Goal: Task Accomplishment & Management: Use online tool/utility

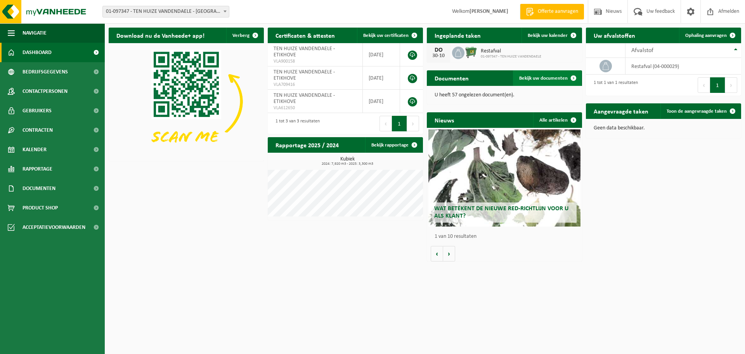
click at [550, 76] on span "Bekijk uw documenten" at bounding box center [543, 78] width 49 height 5
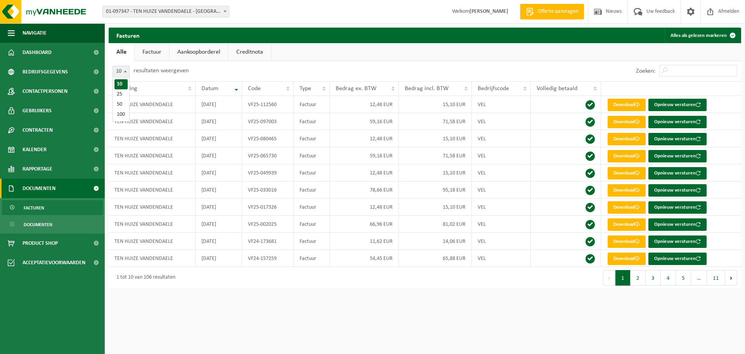
click at [126, 71] on b at bounding box center [125, 71] width 3 height 2
select select "100"
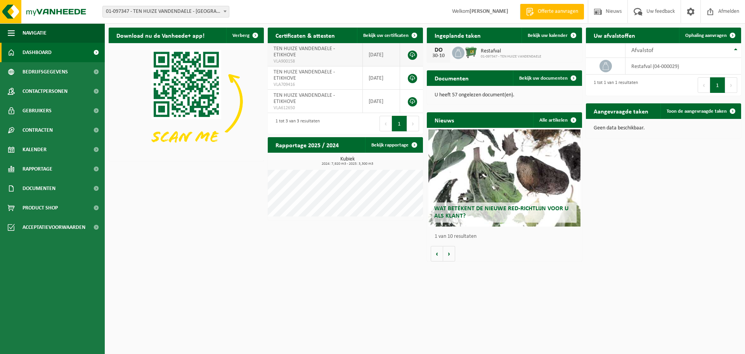
click at [410, 54] on link at bounding box center [412, 54] width 9 height 9
click at [505, 209] on span "Wat betekent de nieuwe RED-richtlijn voor u als klant?" at bounding box center [501, 212] width 134 height 14
click at [607, 67] on icon at bounding box center [606, 66] width 8 height 8
click at [651, 68] on td "restafval (04-000029)" at bounding box center [684, 66] width 116 height 17
click at [734, 87] on button "Volgende" at bounding box center [731, 85] width 12 height 16
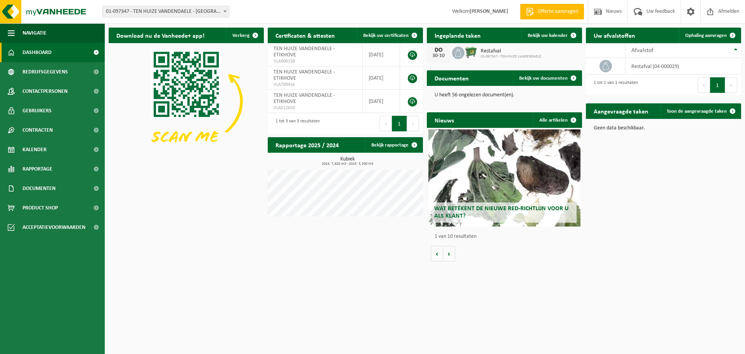
click at [718, 86] on button "1" at bounding box center [717, 85] width 15 height 16
click at [736, 50] on th "Afvalstof" at bounding box center [684, 50] width 116 height 15
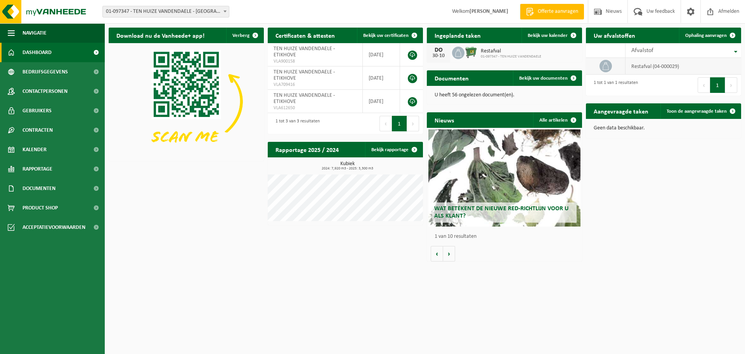
click at [605, 66] on icon at bounding box center [606, 66] width 8 height 8
click at [572, 35] on span at bounding box center [574, 36] width 16 height 16
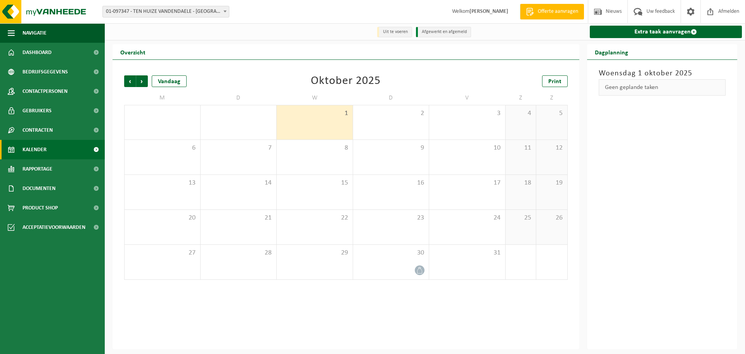
click at [437, 33] on li "Afgewerkt en afgemeld" at bounding box center [443, 32] width 55 height 10
click at [128, 81] on span "Vorige" at bounding box center [130, 81] width 12 height 12
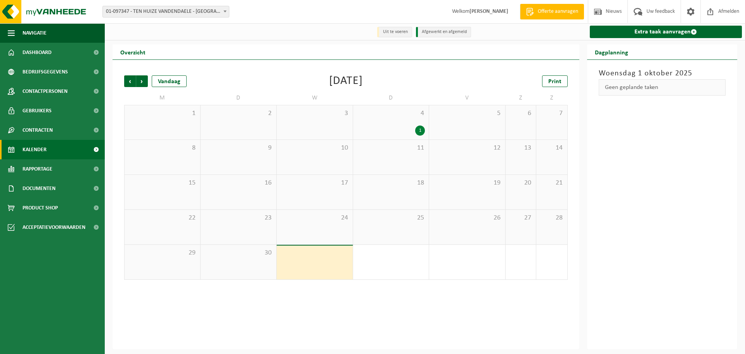
click at [128, 81] on span "Vorige" at bounding box center [130, 81] width 12 height 12
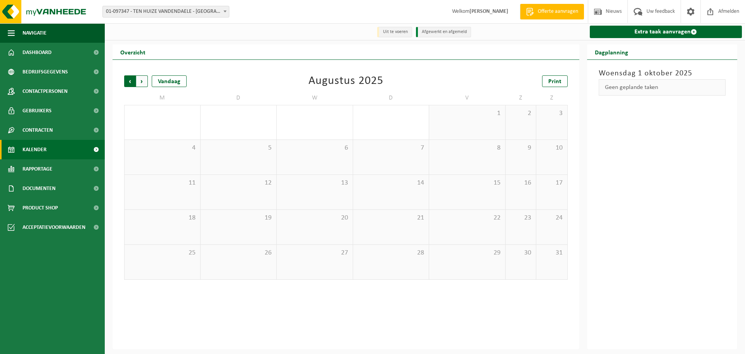
click at [144, 82] on span "Volgende" at bounding box center [142, 81] width 12 height 12
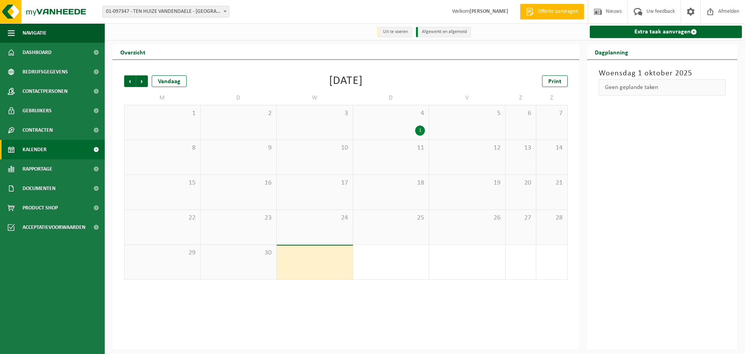
click at [144, 82] on span "Volgende" at bounding box center [142, 81] width 12 height 12
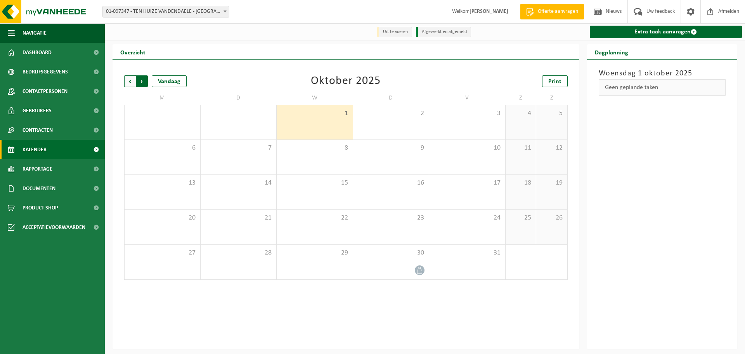
click at [132, 83] on span "Vorige" at bounding box center [130, 81] width 12 height 12
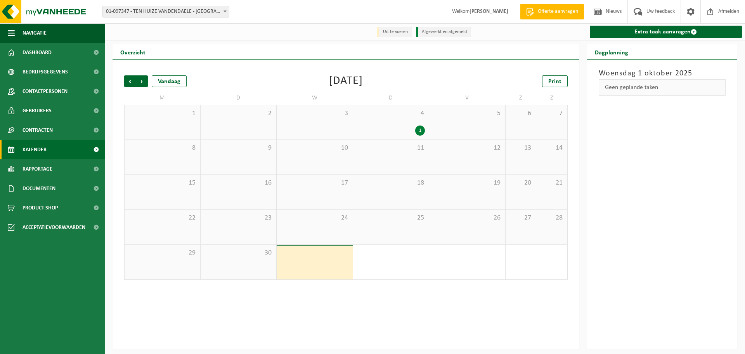
click at [416, 130] on div "1" at bounding box center [420, 130] width 10 height 10
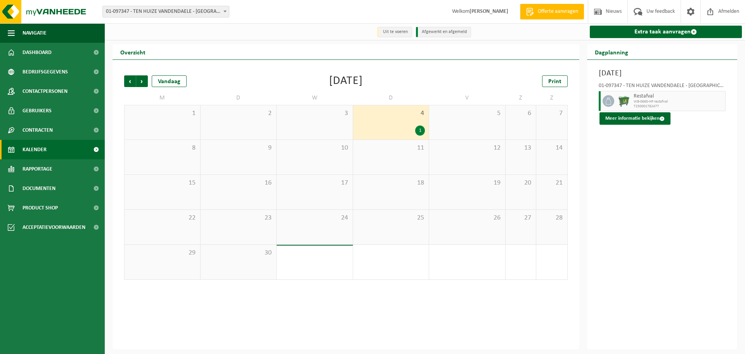
click at [419, 129] on div "1" at bounding box center [420, 130] width 10 height 10
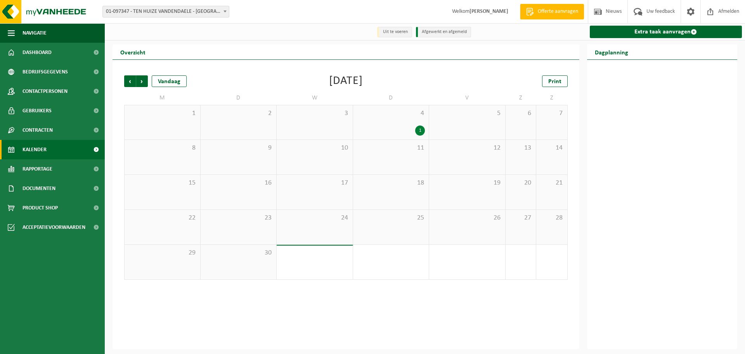
click at [419, 129] on div "1" at bounding box center [420, 130] width 10 height 10
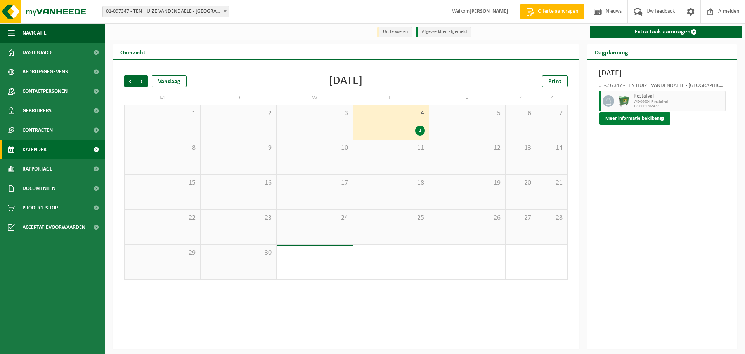
click at [645, 117] on button "Meer informatie bekijken" at bounding box center [635, 118] width 71 height 12
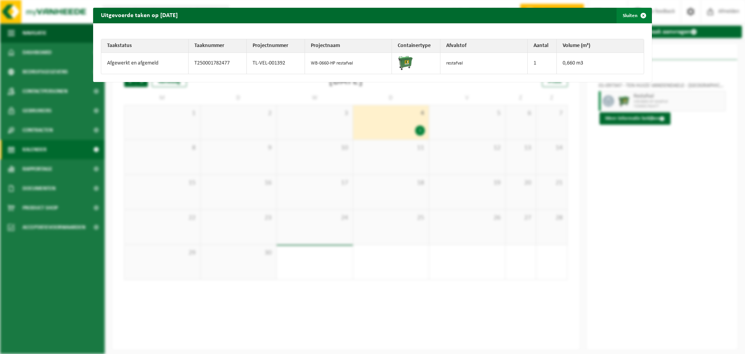
click at [637, 14] on span "button" at bounding box center [644, 16] width 16 height 16
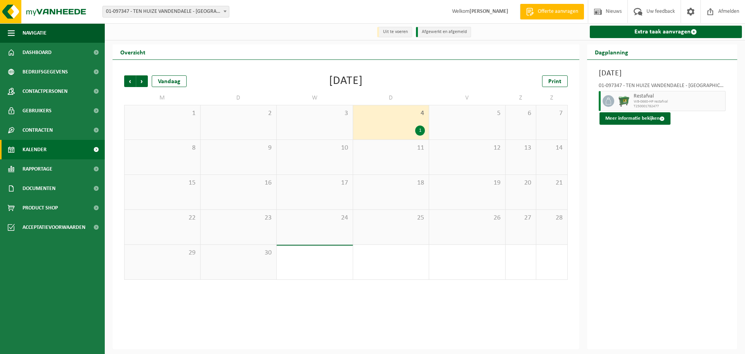
click at [386, 31] on li "Uit te voeren" at bounding box center [394, 32] width 35 height 10
click at [144, 80] on span "Volgende" at bounding box center [142, 81] width 12 height 12
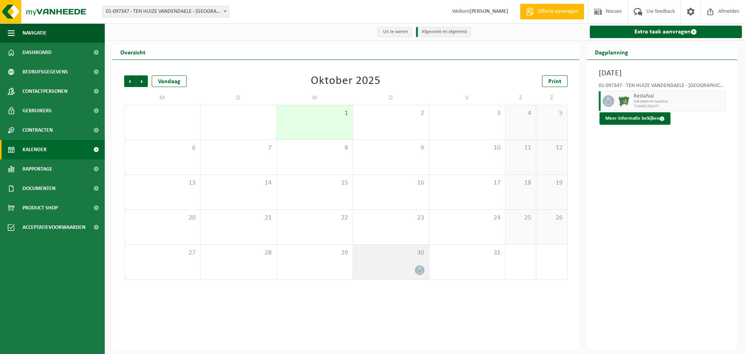
click at [418, 269] on icon at bounding box center [419, 270] width 7 height 7
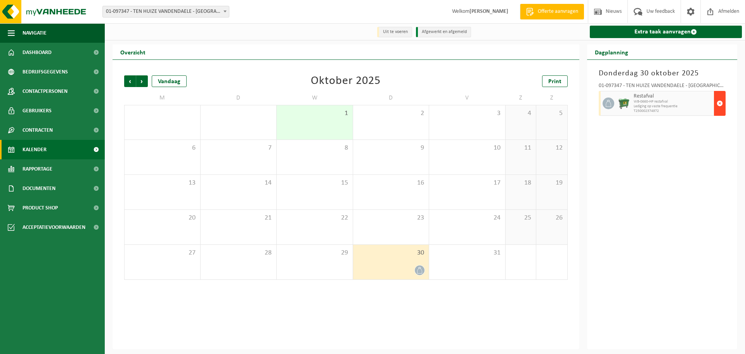
click at [718, 102] on span "button" at bounding box center [720, 103] width 6 height 16
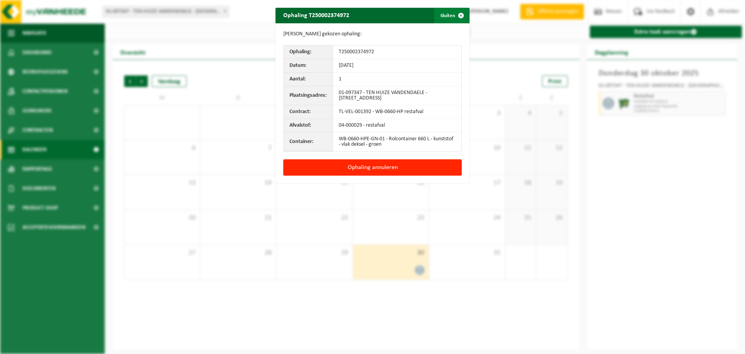
click at [459, 14] on span "button" at bounding box center [461, 16] width 16 height 16
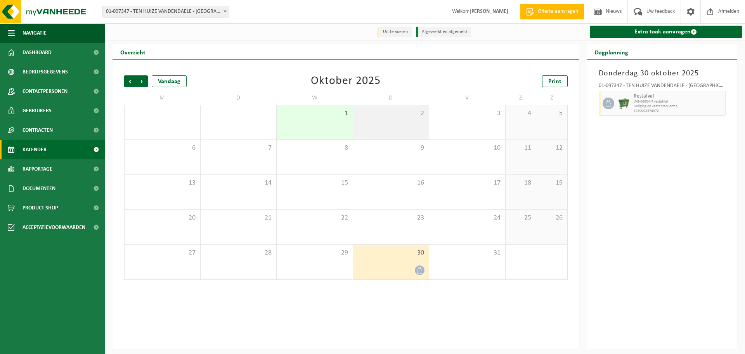
click at [420, 111] on span "2" at bounding box center [391, 113] width 68 height 9
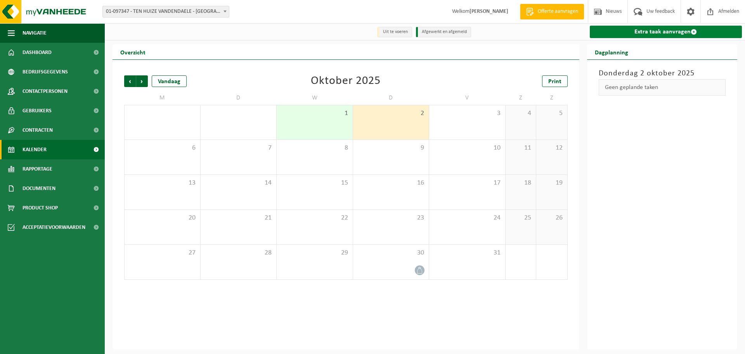
click at [670, 30] on link "Extra taak aanvragen" at bounding box center [666, 32] width 153 height 12
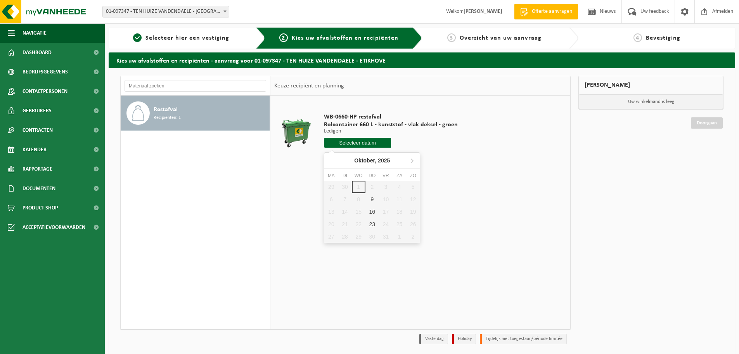
click at [359, 141] on input "text" at bounding box center [357, 143] width 67 height 10
click at [373, 187] on div "29 30 1 2 3 4 5 6 7 8 9 10 11 12 13 14 15 16 17 18 19 20 21 22 23 24 25 26 27 2…" at bounding box center [371, 211] width 95 height 62
click at [371, 186] on div "29 30 1 2 3 4 5 6 7 8 9 10 11 12 13 14 15 16 17 18 19 20 21 22 23 24 25 26 27 2…" at bounding box center [371, 211] width 95 height 62
click at [356, 145] on input "text" at bounding box center [357, 143] width 67 height 10
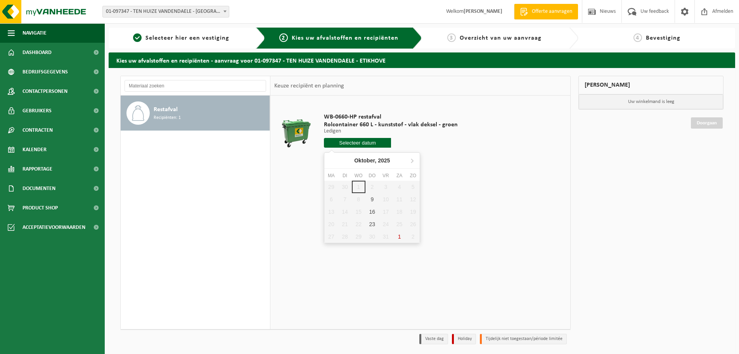
click at [373, 187] on div "29 30 1 2 3 4 5 6 7 8 9 10 11 12 13 14 15 16 17 18 19 20 21 22 23 24 25 26 27 2…" at bounding box center [371, 211] width 95 height 62
